Goal: Find specific fact

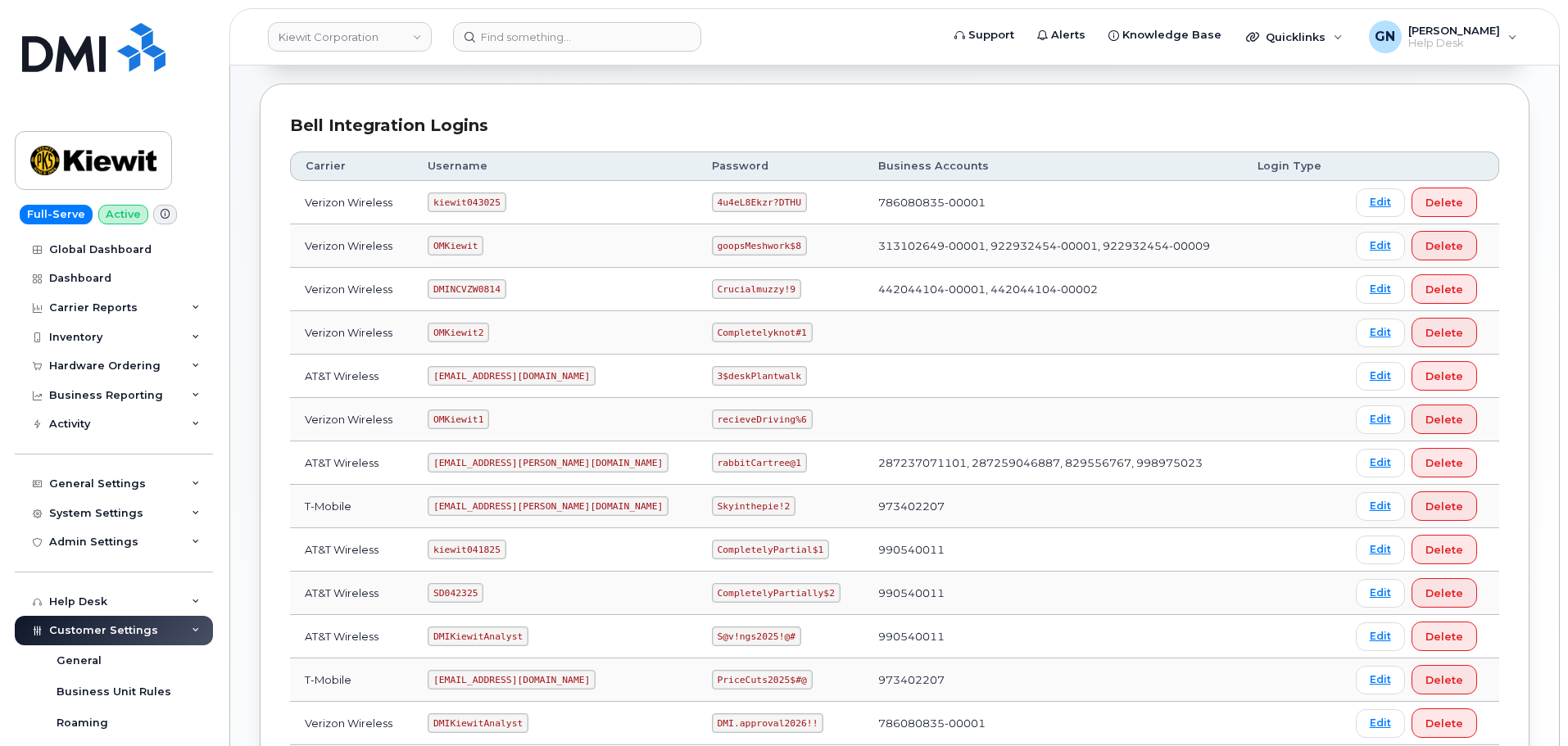
scroll to position [163, 0]
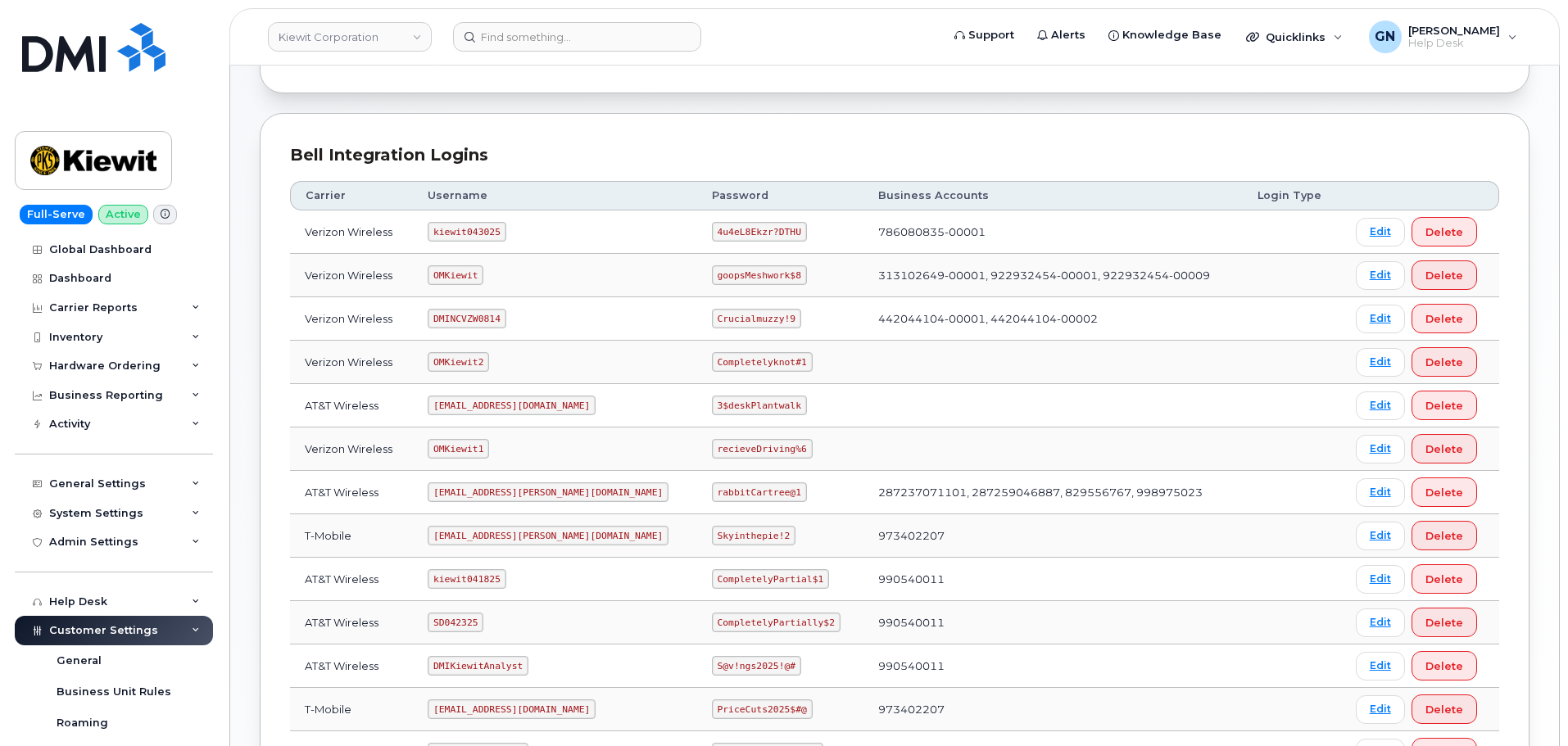
click at [469, 229] on code "kiewit043025" at bounding box center [466, 232] width 78 height 20
copy code "kiewit043025"
click at [712, 232] on code "4u4eL8Ekzr?DTHU" at bounding box center [759, 232] width 95 height 20
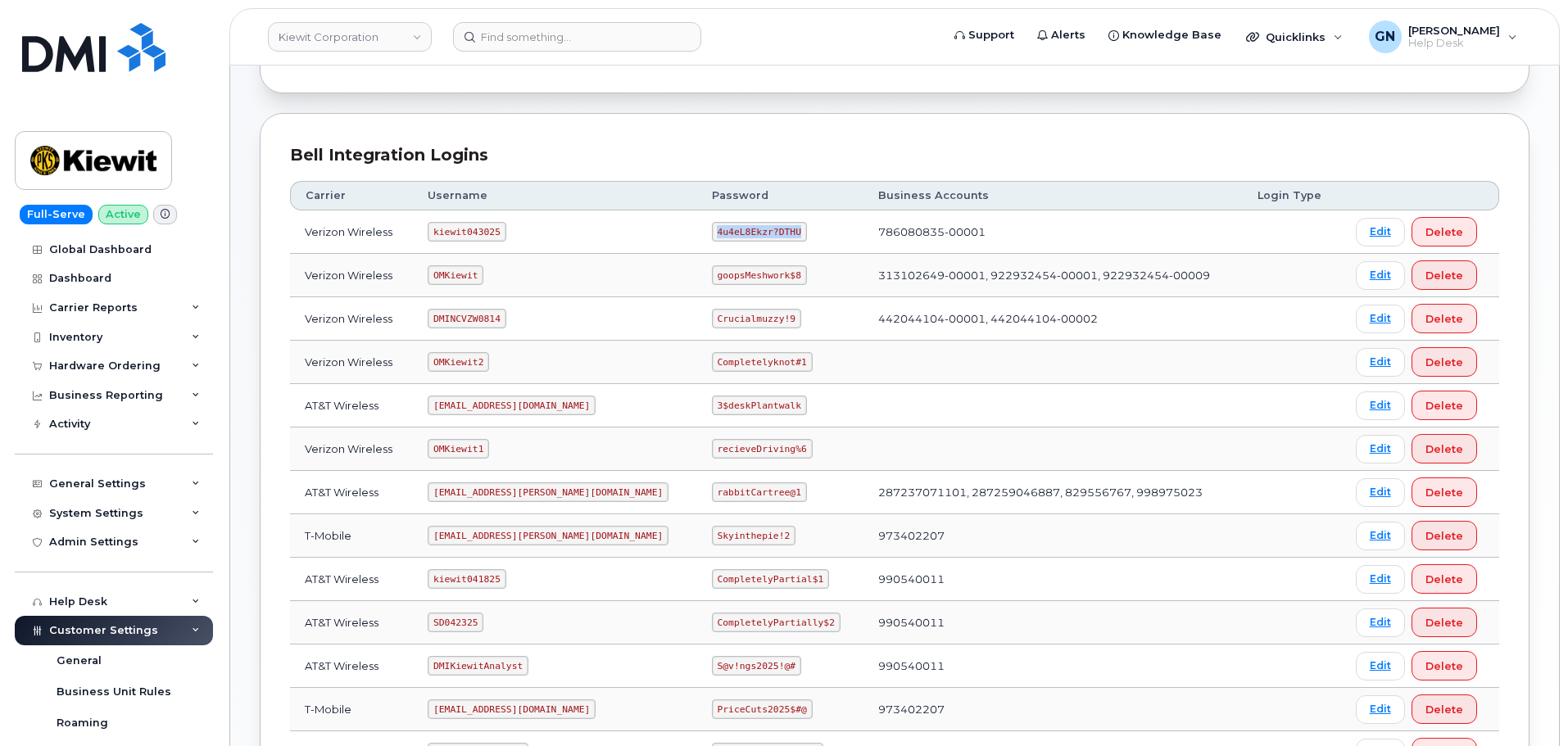
click at [712, 232] on code "4u4eL8Ekzr?DTHU" at bounding box center [759, 232] width 95 height 20
copy code "4u4eL8Ekzr?DTHU"
